Goal: Task Accomplishment & Management: Use online tool/utility

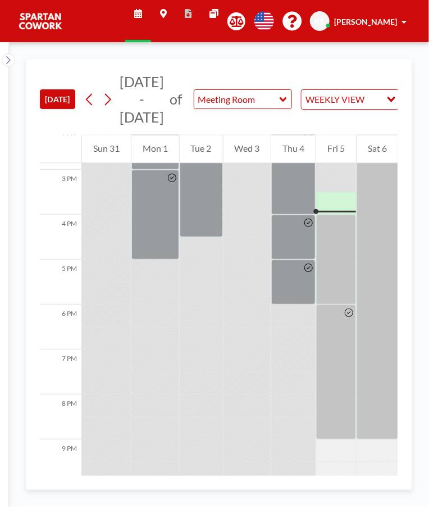
scroll to position [674, 0]
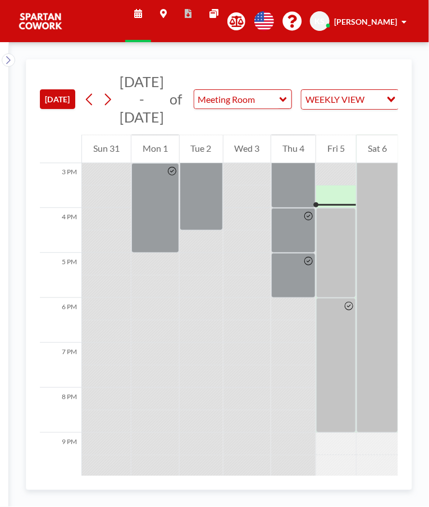
click at [339, 216] on div at bounding box center [336, 253] width 40 height 90
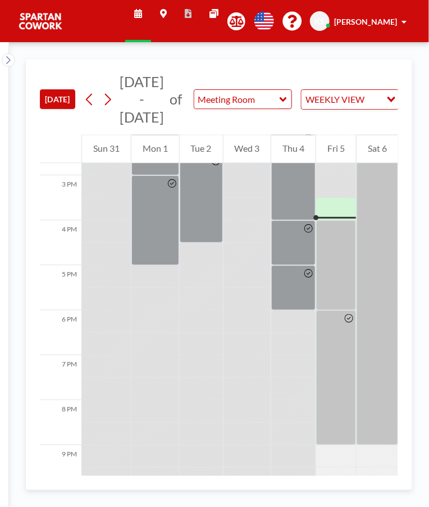
scroll to position [662, 0]
